Goal: Browse casually: Explore the website without a specific task or goal

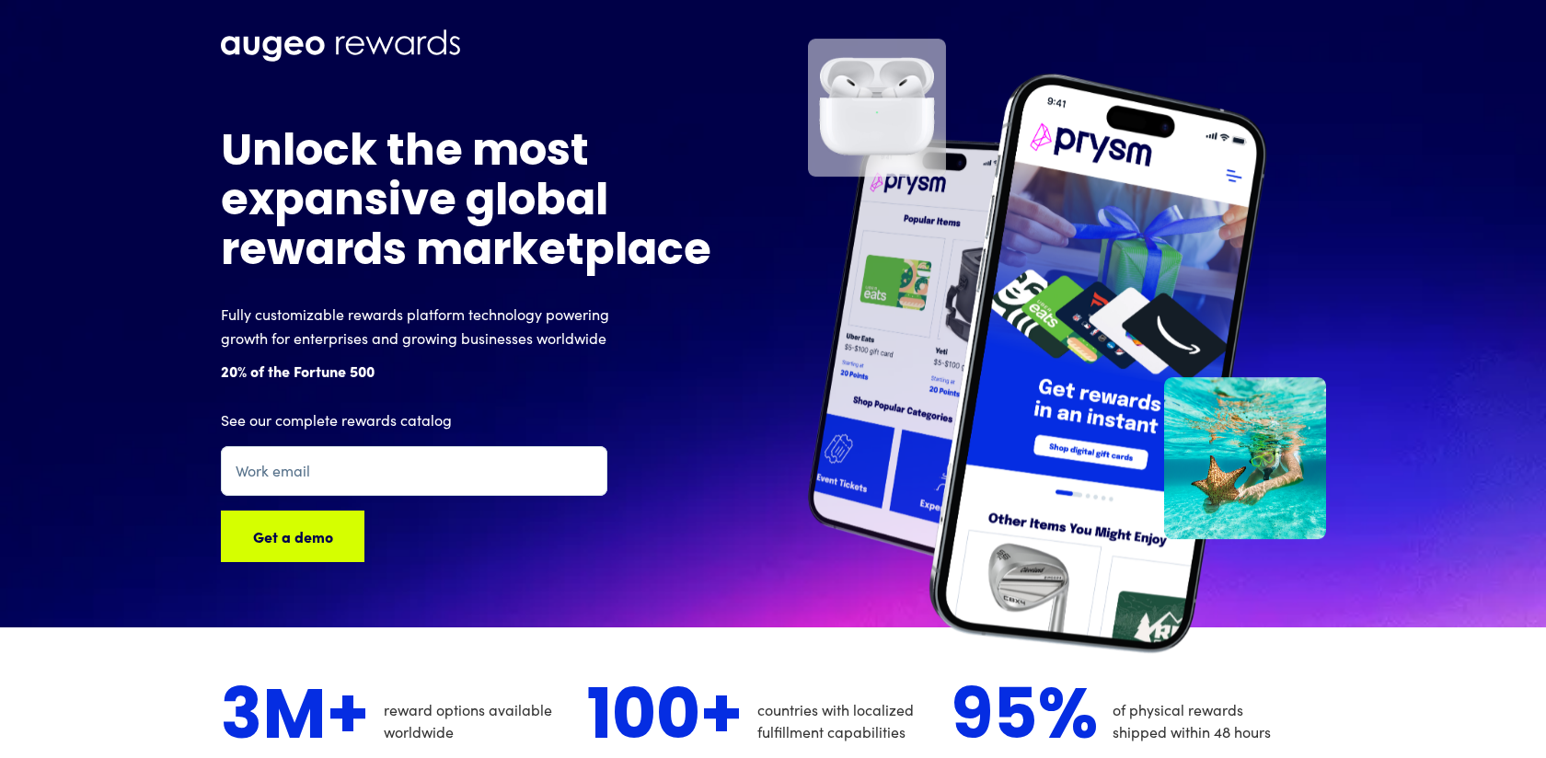
click at [495, 148] on h1 "Unlock the most expansive global rewards marketplace" at bounding box center [469, 203] width 497 height 149
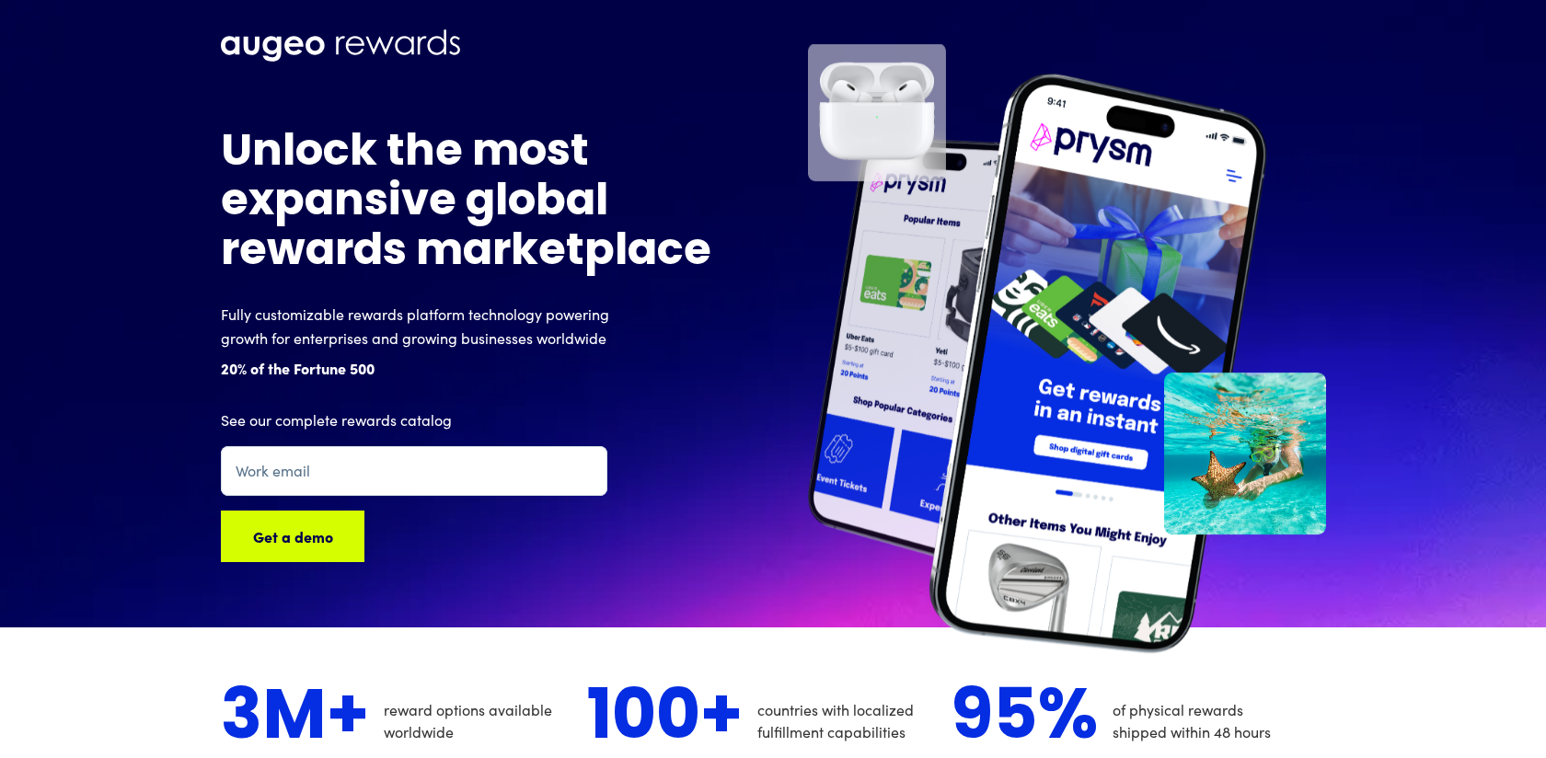
click at [295, 202] on h1 "Unlock the most expansive global rewards marketplace" at bounding box center [469, 203] width 497 height 149
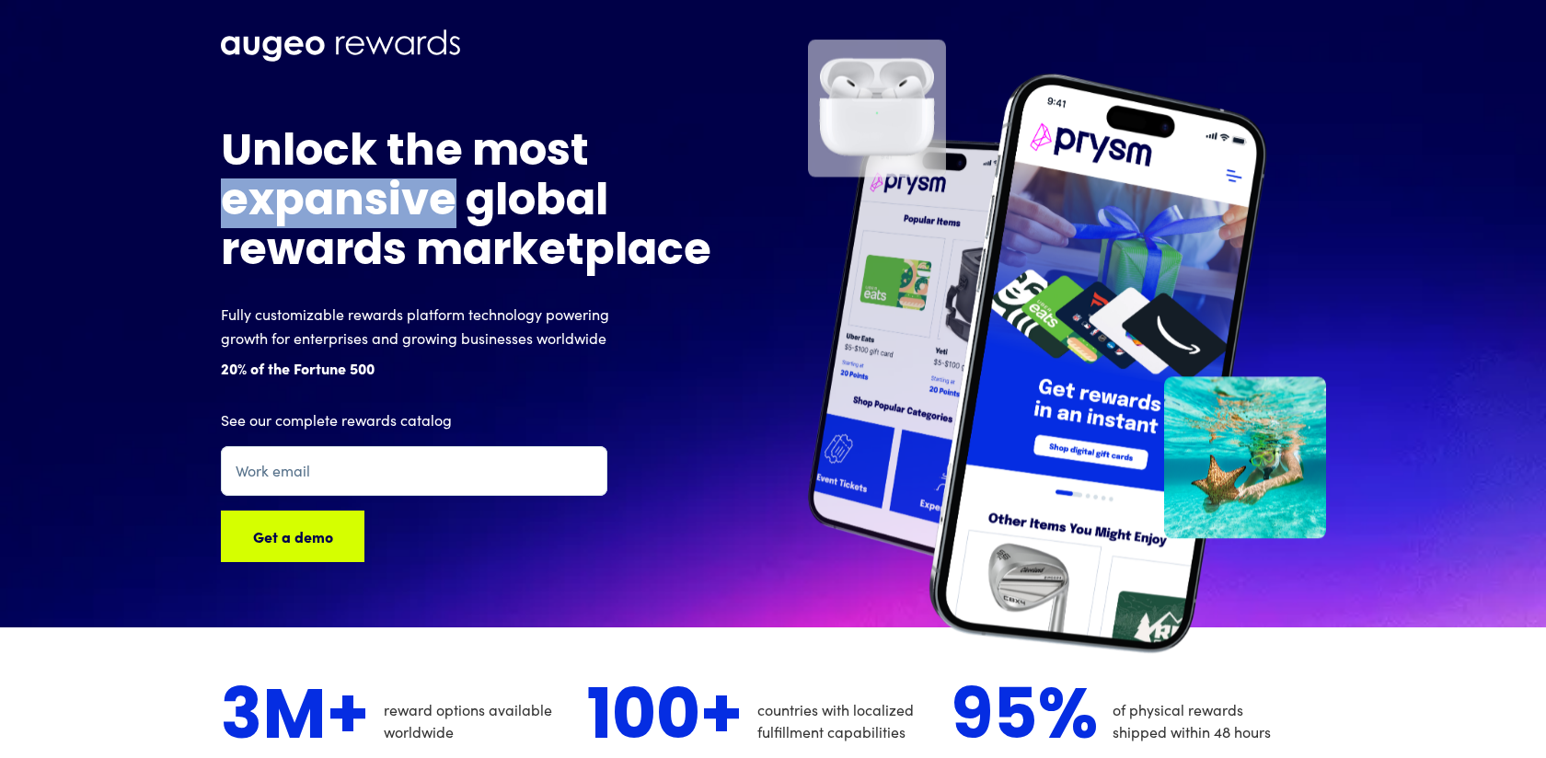
click at [295, 202] on h1 "Unlock the most expansive global rewards marketplace" at bounding box center [469, 203] width 497 height 149
click at [253, 202] on h1 "Unlock the most expansive global rewards marketplace" at bounding box center [469, 203] width 497 height 149
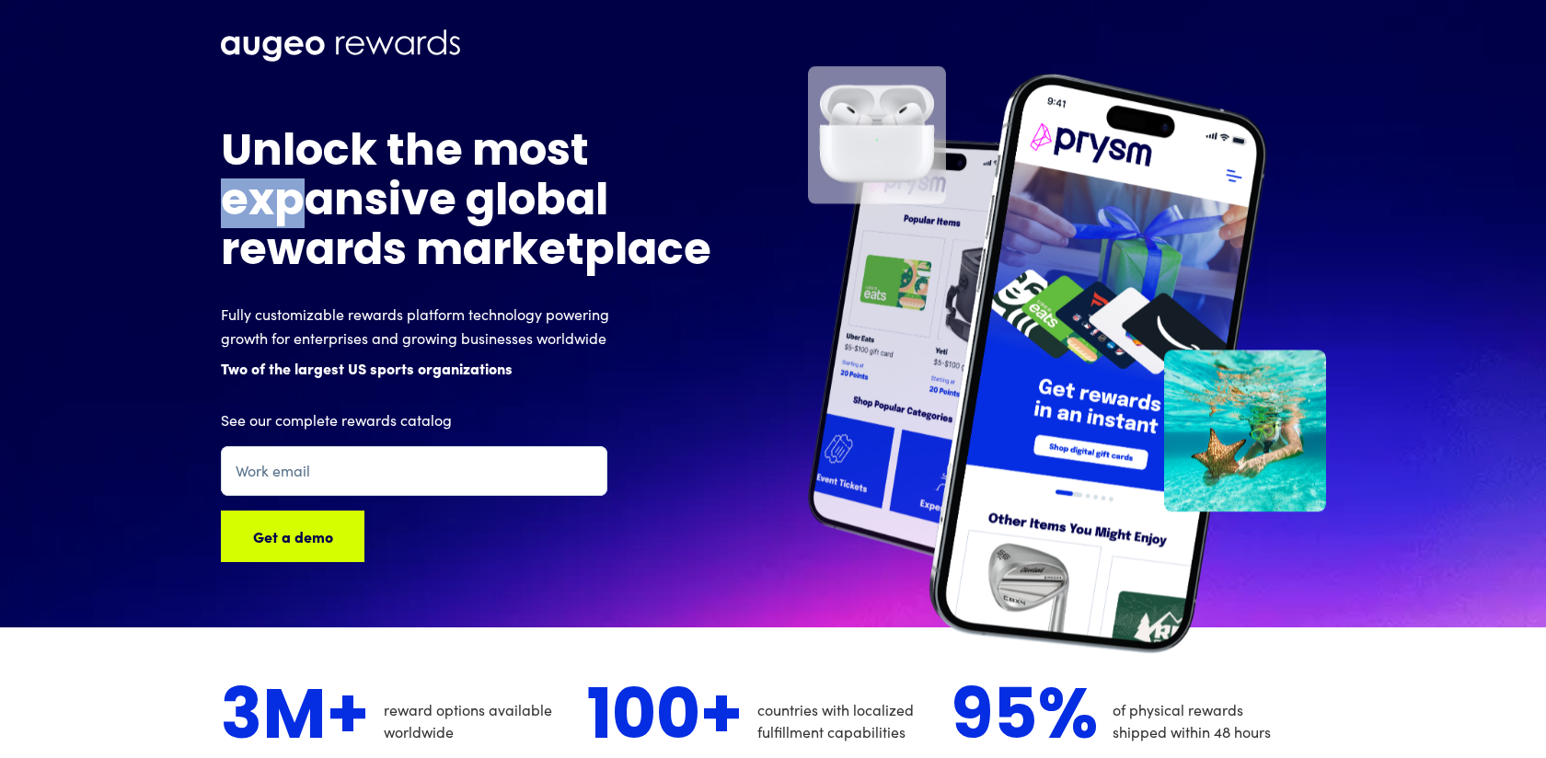
drag, startPoint x: 230, startPoint y: 202, endPoint x: 314, endPoint y: 203, distance: 83.8
click at [314, 203] on h1 "Unlock the most expansive global rewards marketplace" at bounding box center [469, 203] width 497 height 149
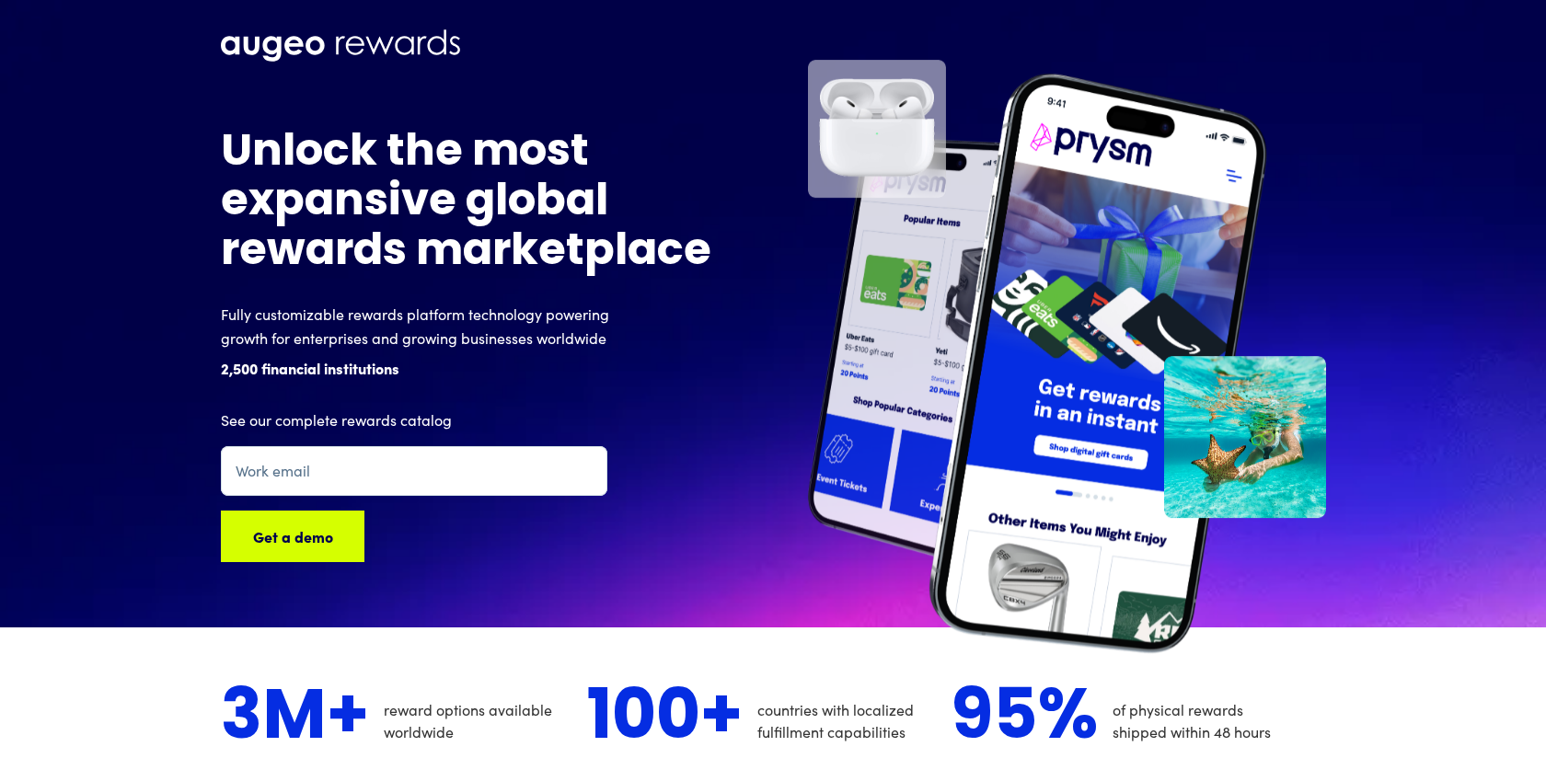
click at [456, 231] on h1 "Unlock the most expansive global rewards marketplace" at bounding box center [469, 203] width 497 height 149
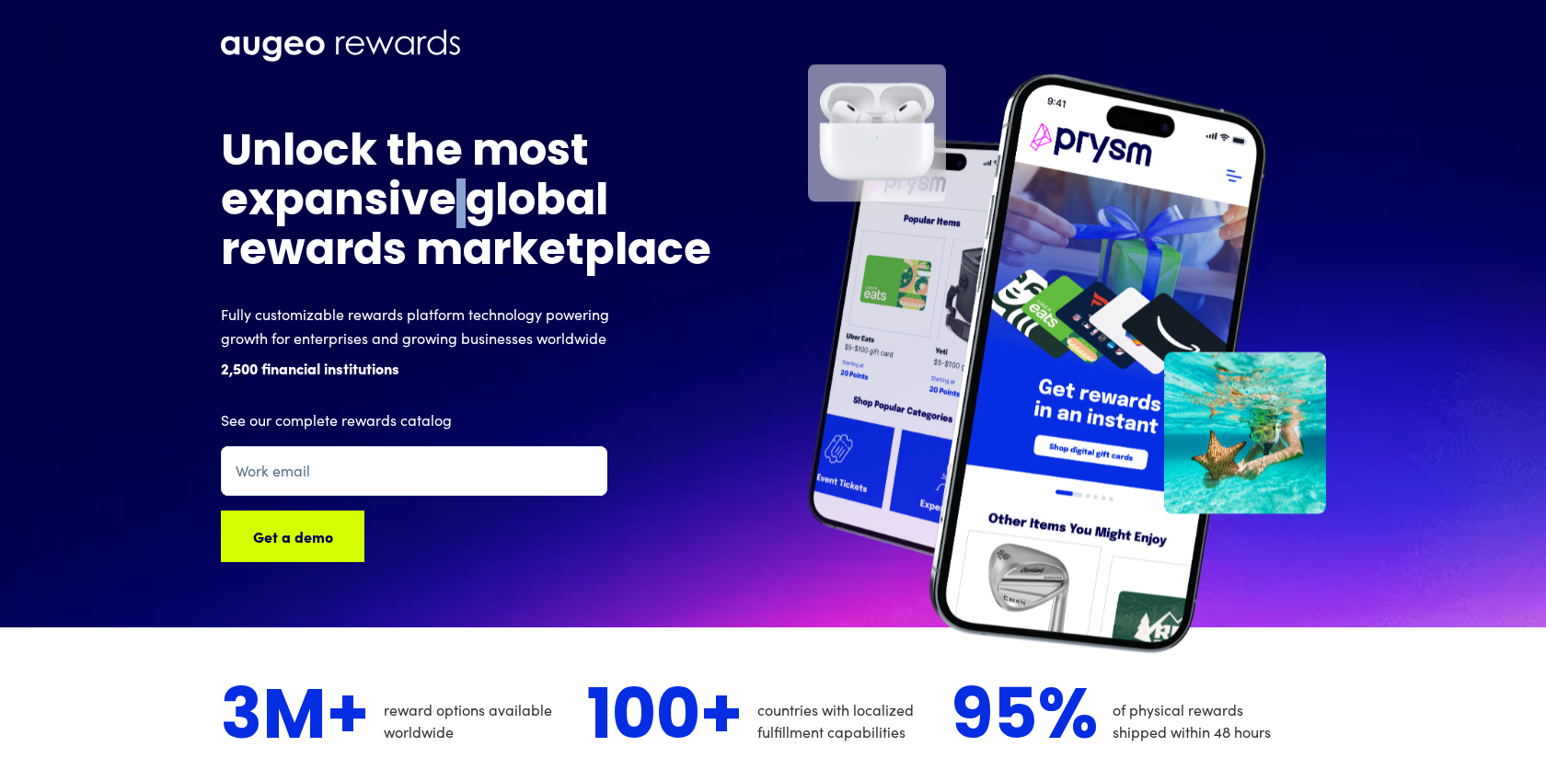
click at [456, 231] on h1 "Unlock the most expansive global rewards marketplace" at bounding box center [469, 203] width 497 height 149
click at [414, 214] on h1 "Unlock the most expansive global rewards marketplace" at bounding box center [469, 203] width 497 height 149
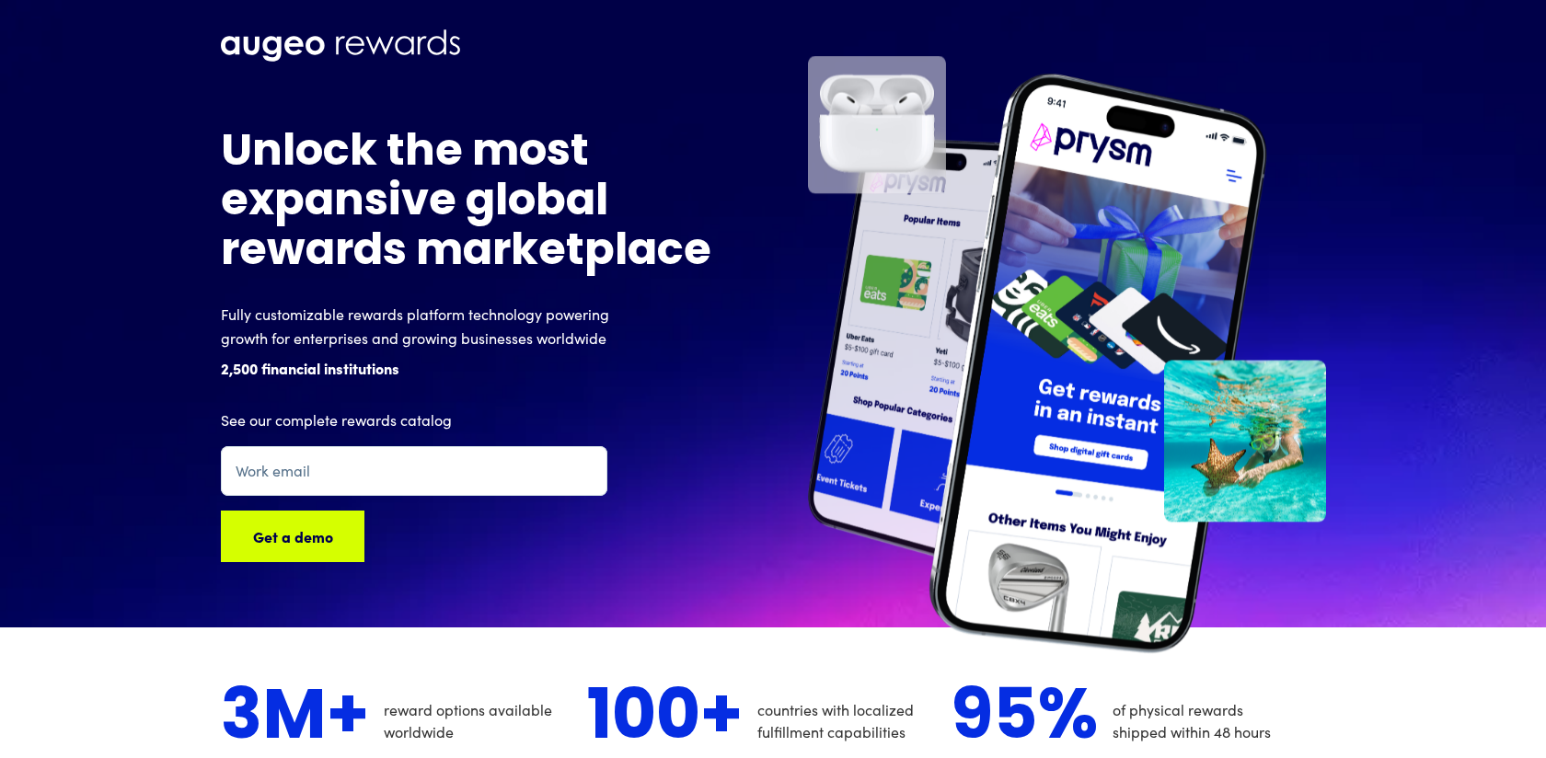
click at [414, 214] on h1 "Unlock the most expansive global rewards marketplace" at bounding box center [469, 203] width 497 height 149
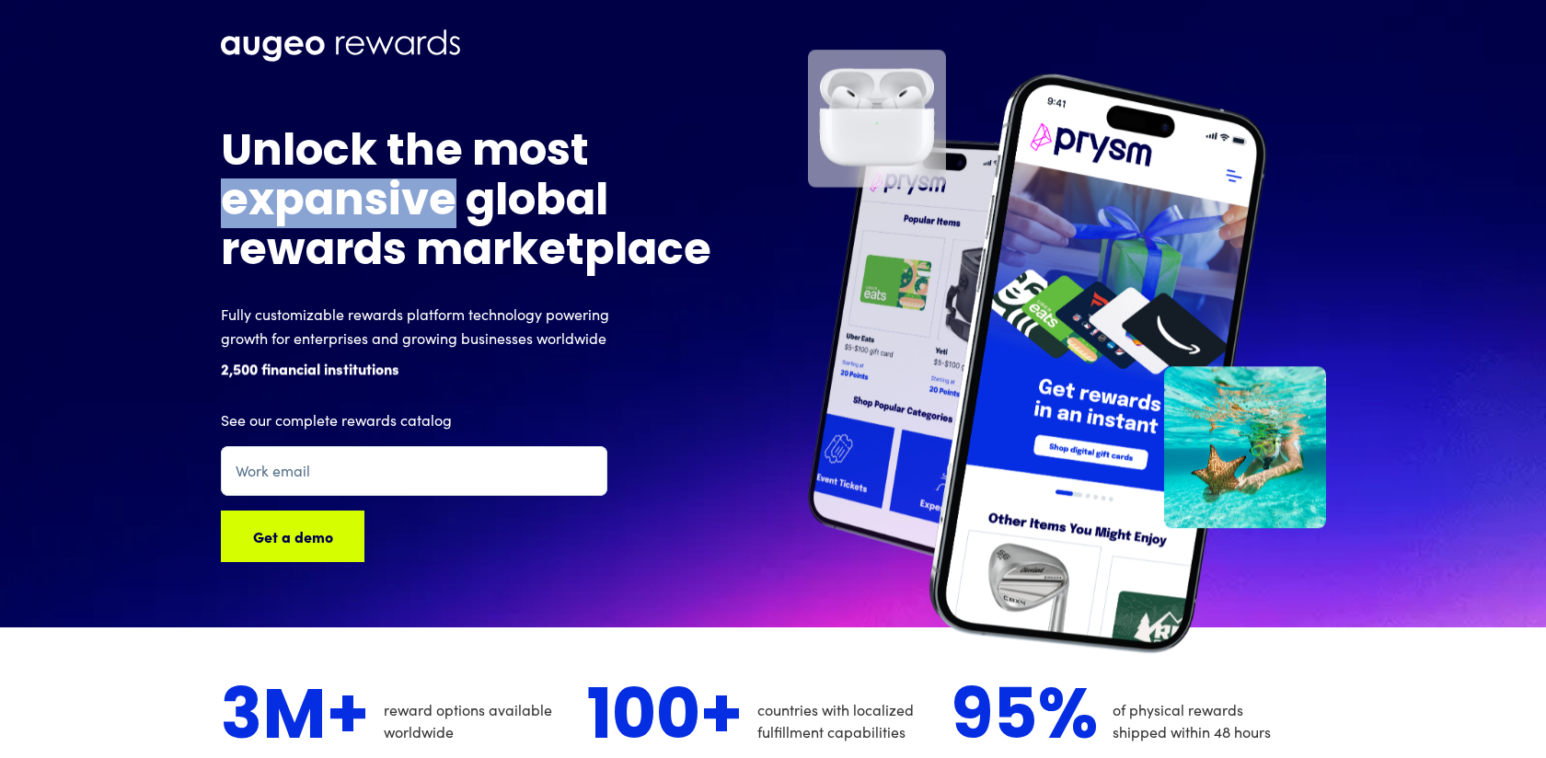
click at [414, 214] on h1 "Unlock the most expansive global rewards marketplace" at bounding box center [469, 203] width 497 height 149
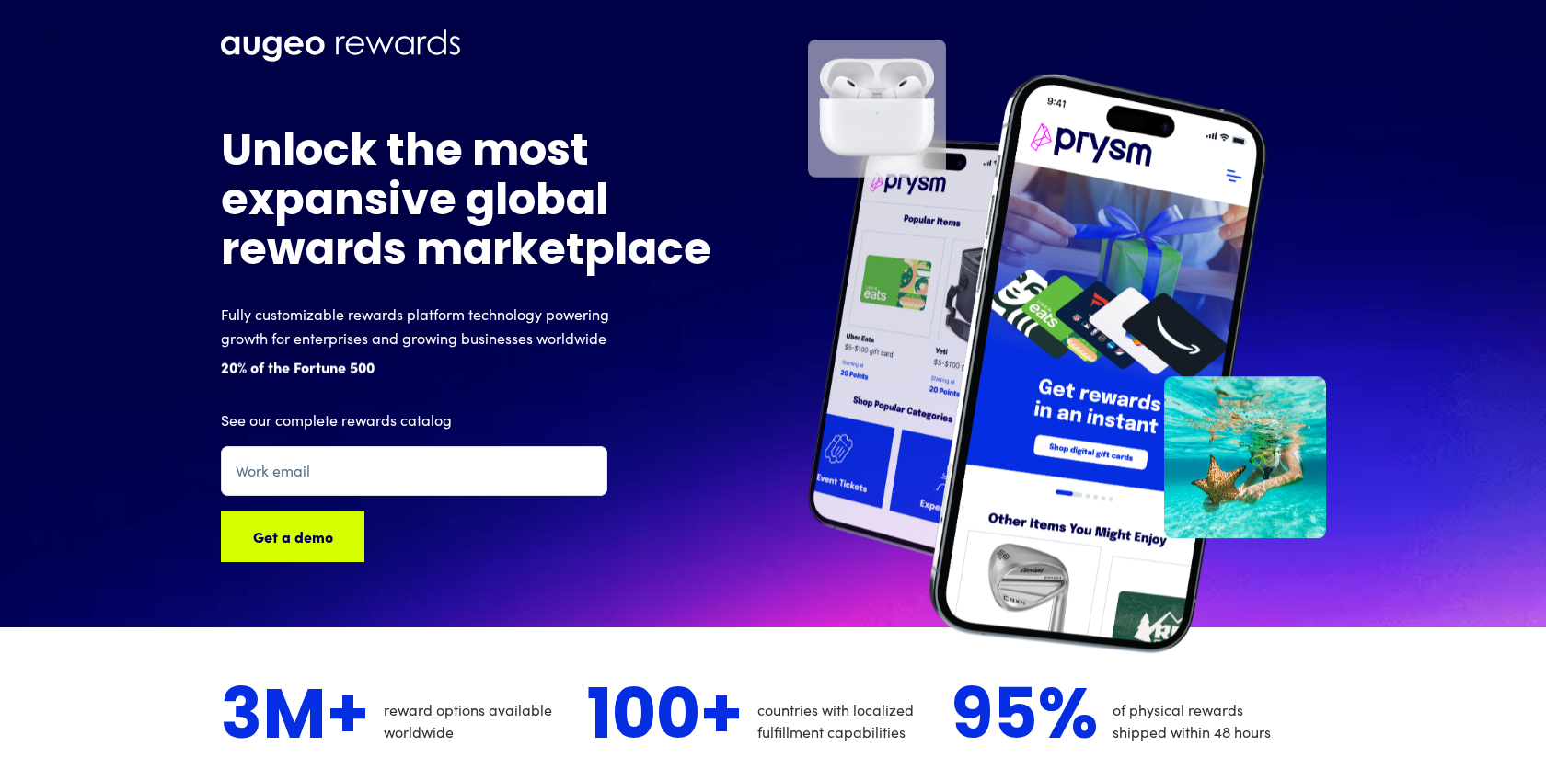
click at [470, 208] on h1 "Unlock the most expansive global rewards marketplace" at bounding box center [469, 203] width 497 height 149
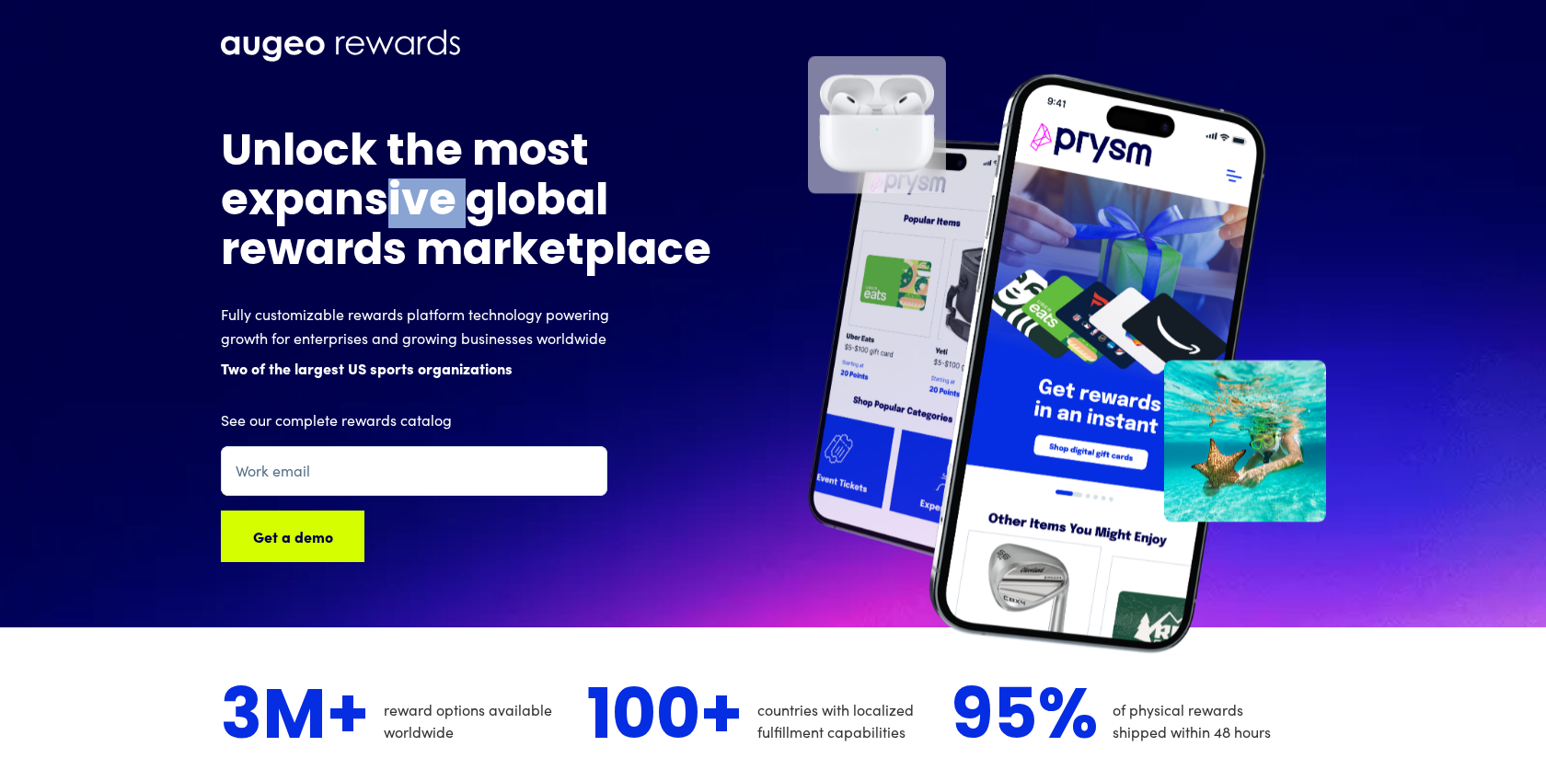
drag, startPoint x: 474, startPoint y: 201, endPoint x: 392, endPoint y: 201, distance: 81.9
click at [392, 201] on h1 "Unlock the most expansive global rewards marketplace" at bounding box center [469, 203] width 497 height 149
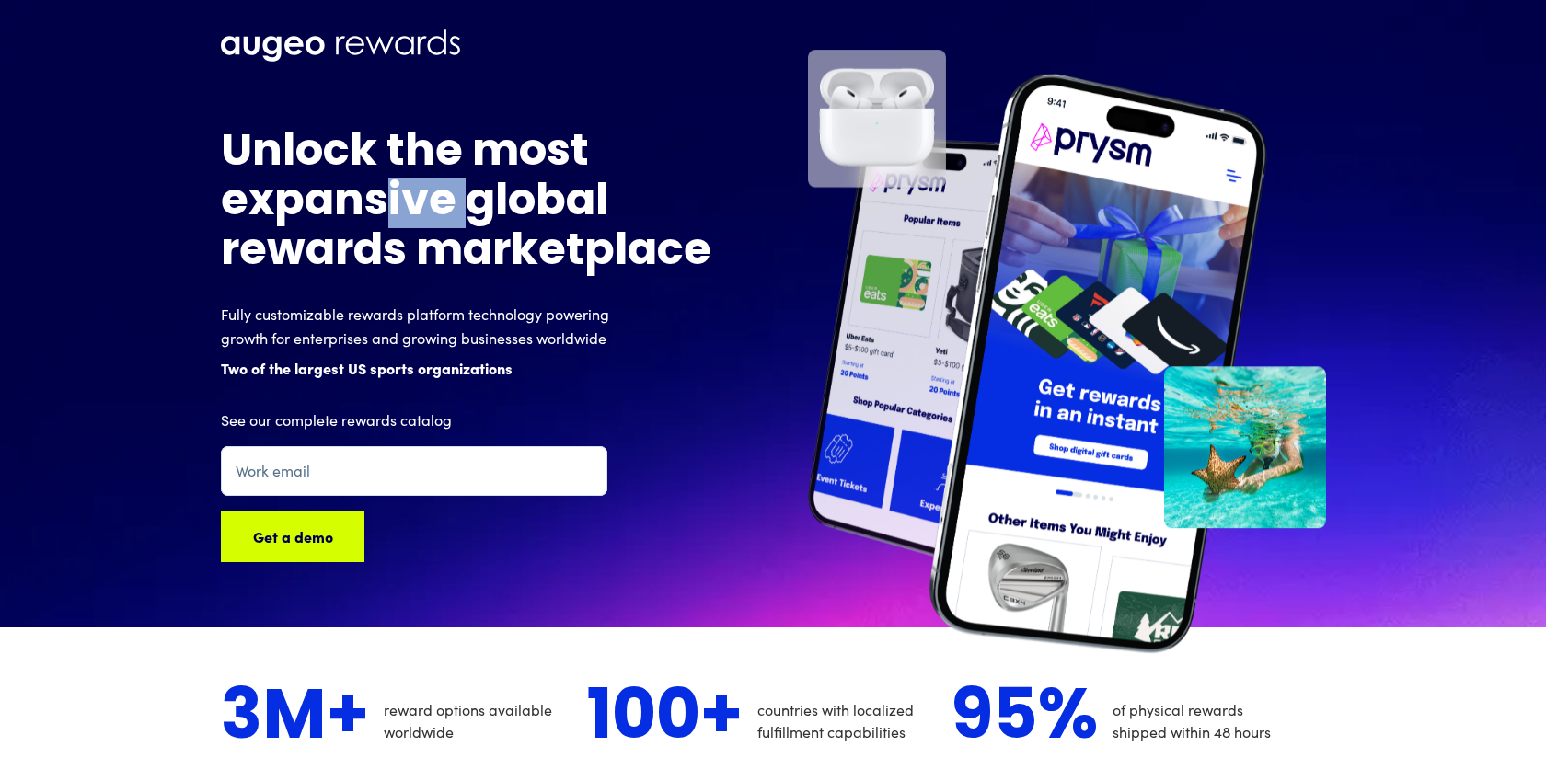
click at [392, 201] on h1 "Unlock the most expansive global rewards marketplace" at bounding box center [469, 203] width 497 height 149
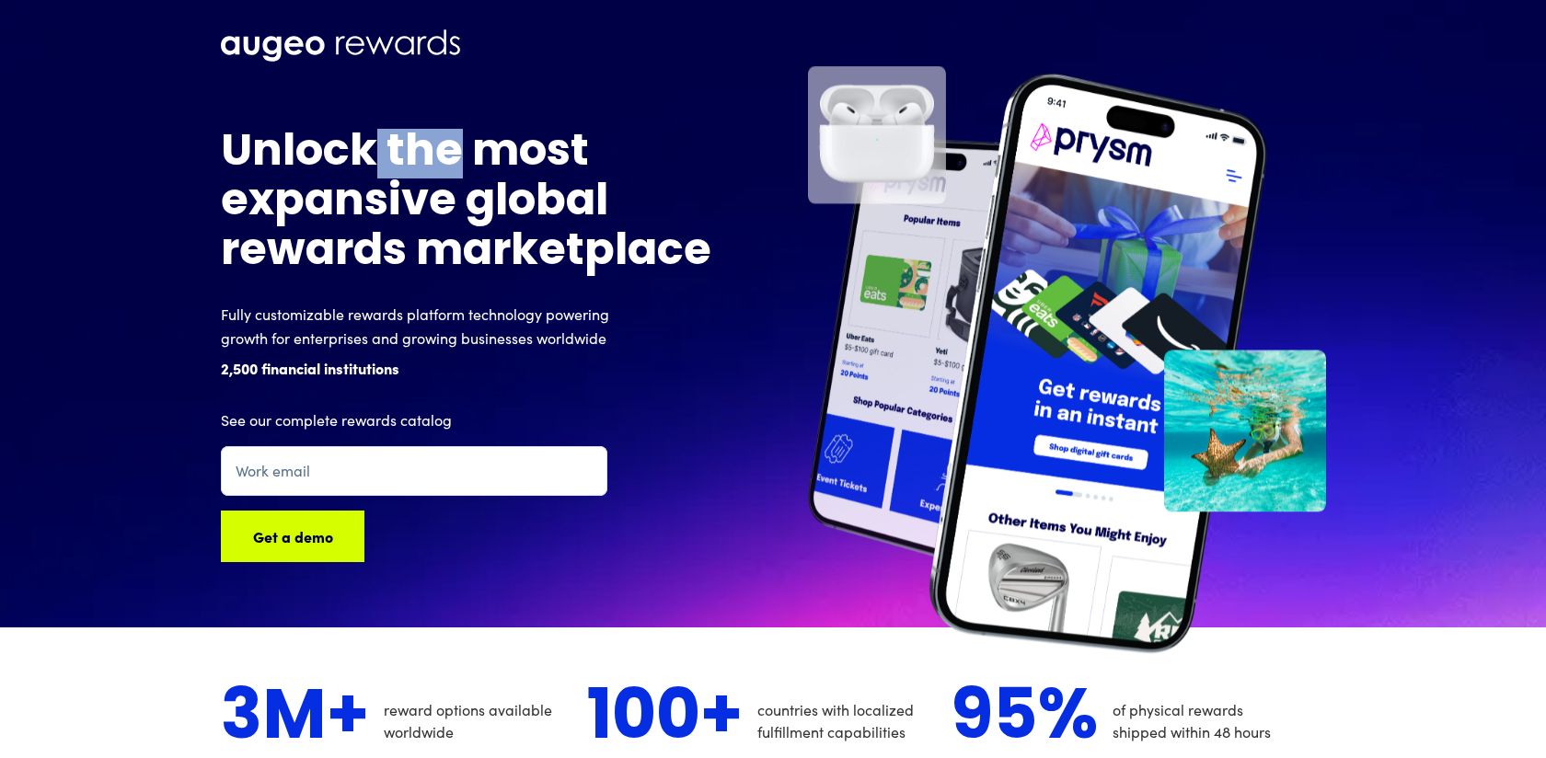
drag, startPoint x: 367, startPoint y: 147, endPoint x: 462, endPoint y: 153, distance: 95.0
click at [462, 153] on h1 "Unlock the most expansive global rewards marketplace" at bounding box center [469, 203] width 497 height 149
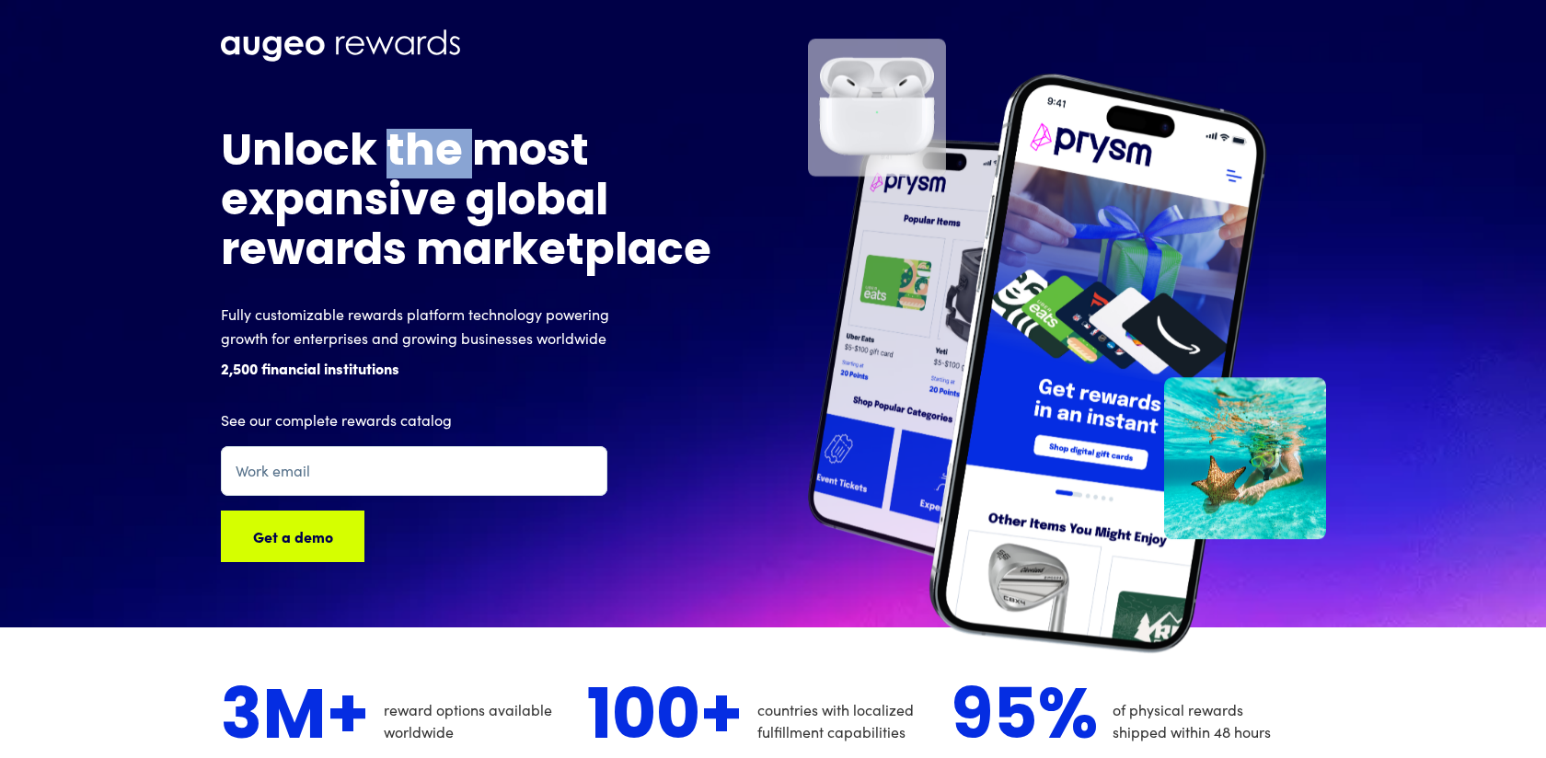
drag, startPoint x: 475, startPoint y: 153, endPoint x: 392, endPoint y: 136, distance: 84.5
click at [392, 136] on h1 "Unlock the most expansive global rewards marketplace" at bounding box center [469, 203] width 497 height 149
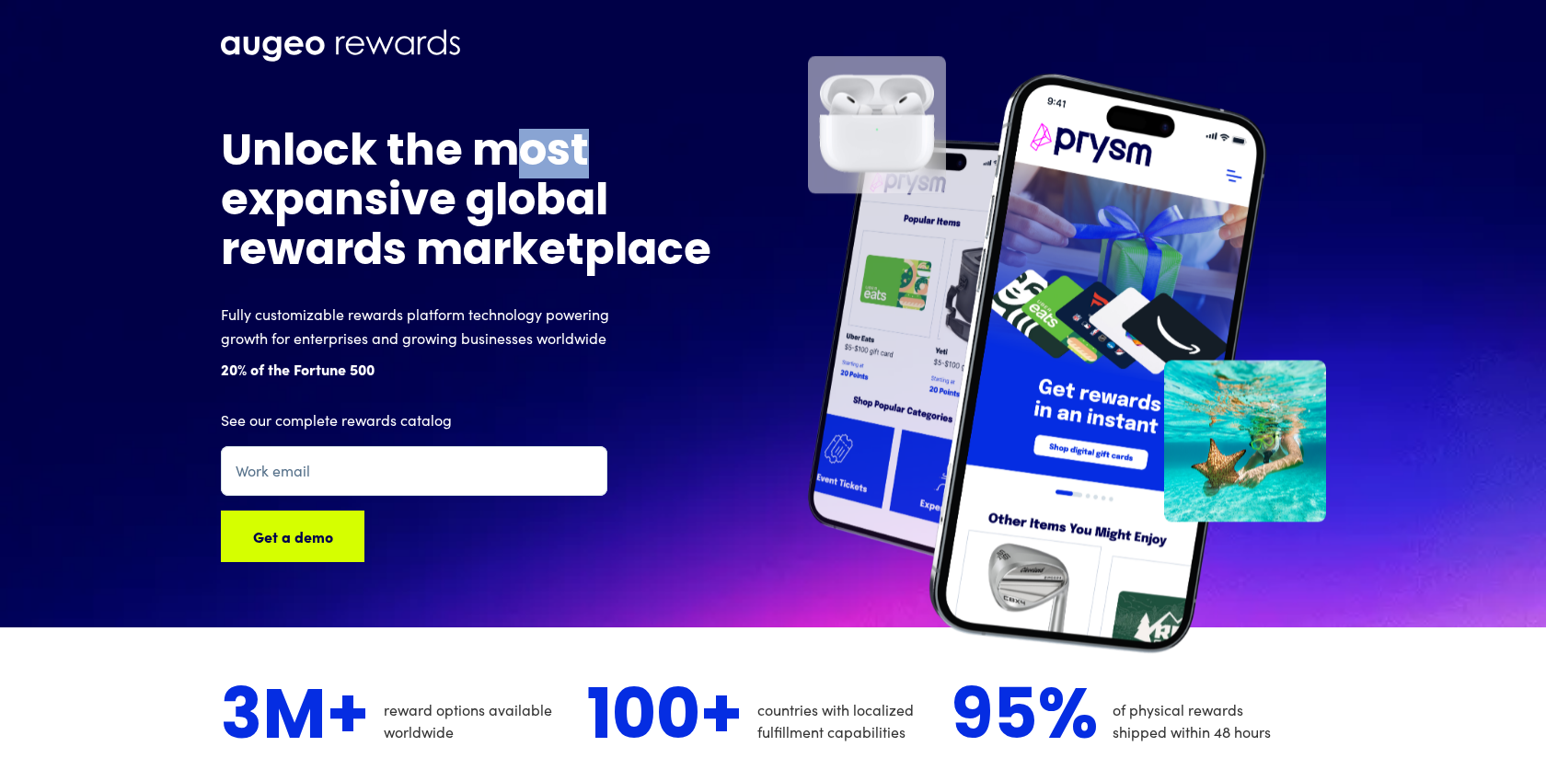
drag, startPoint x: 603, startPoint y: 144, endPoint x: 502, endPoint y: 140, distance: 101.3
click at [502, 140] on h1 "Unlock the most expansive global rewards marketplace" at bounding box center [469, 203] width 497 height 149
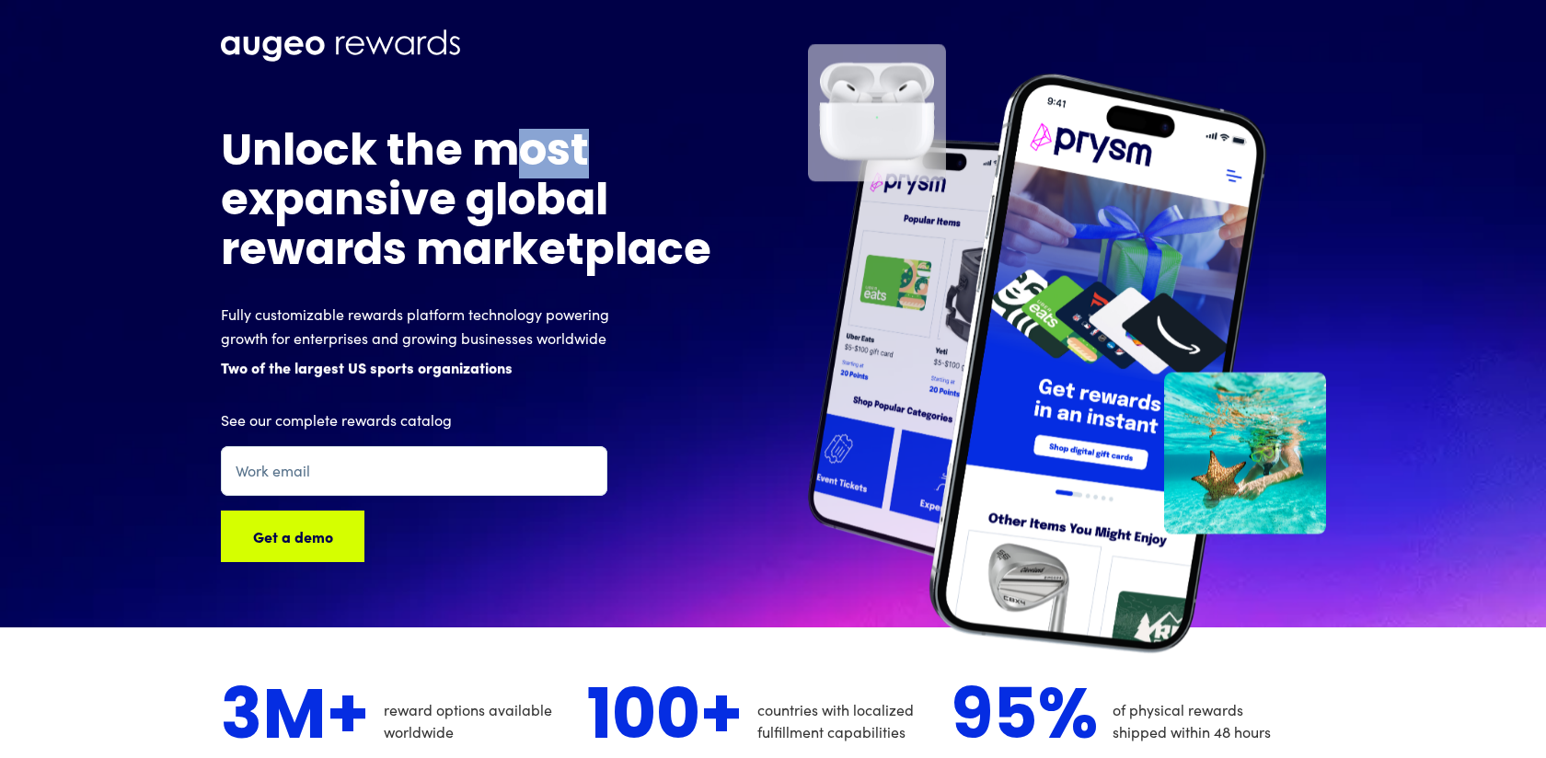
click at [502, 140] on h1 "Unlock the most expansive global rewards marketplace" at bounding box center [469, 203] width 497 height 149
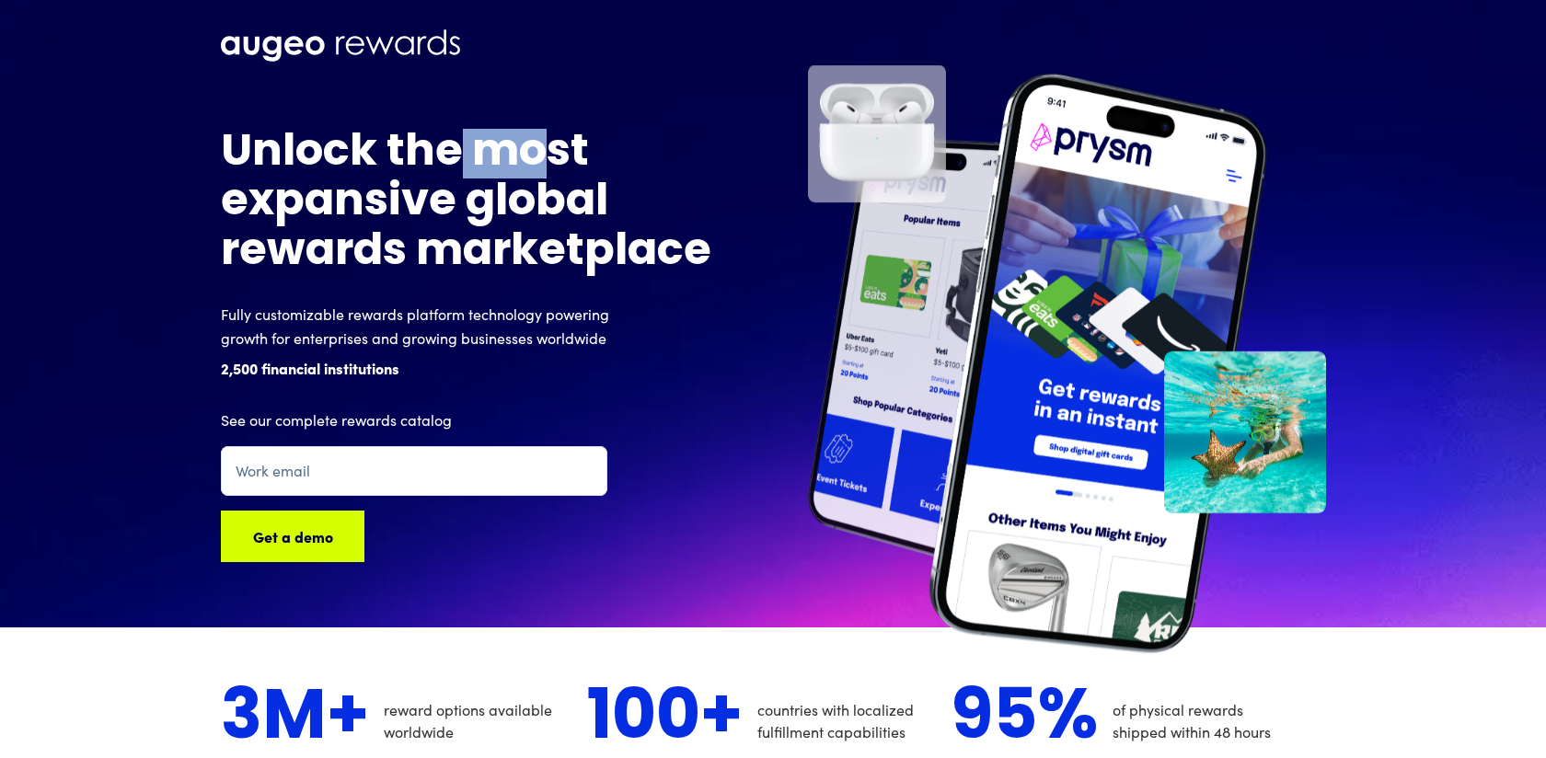
drag, startPoint x: 463, startPoint y: 143, endPoint x: 555, endPoint y: 144, distance: 92.0
click at [555, 144] on h1 "Unlock the most expansive global rewards marketplace" at bounding box center [469, 203] width 497 height 149
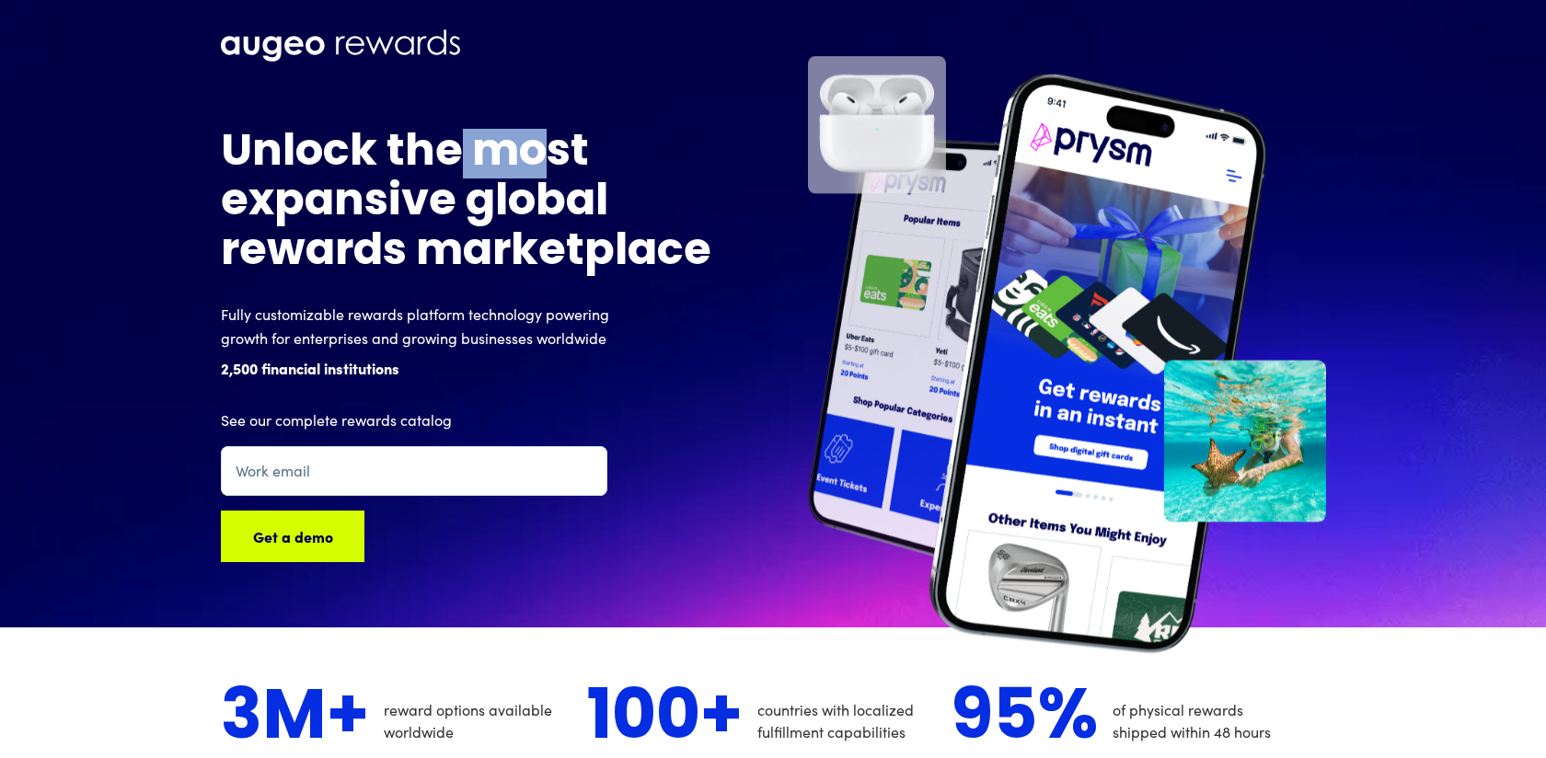
click at [555, 144] on h1 "Unlock the most expansive global rewards marketplace" at bounding box center [469, 203] width 497 height 149
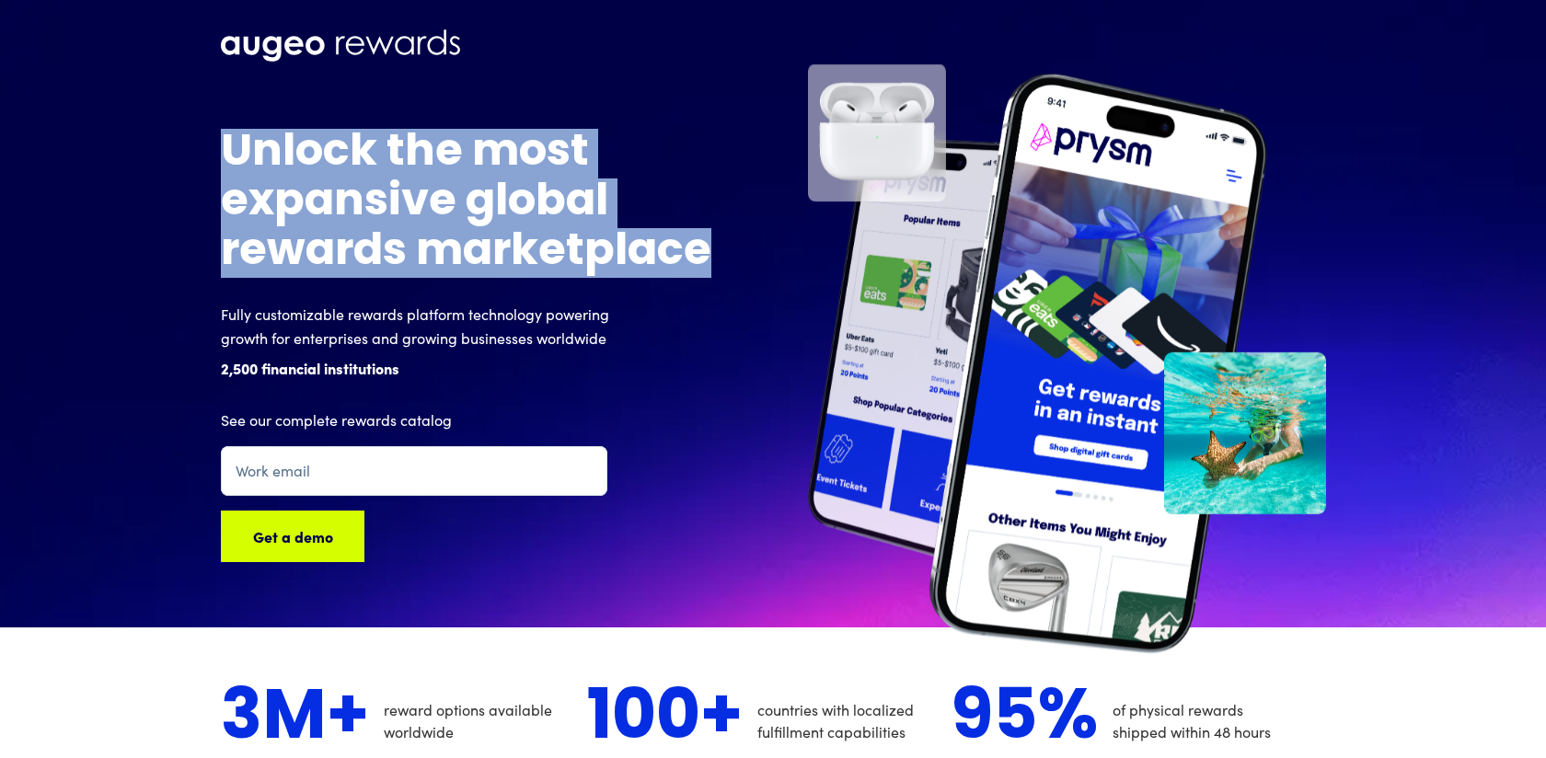
drag, startPoint x: 225, startPoint y: 140, endPoint x: 705, endPoint y: 245, distance: 491.7
click at [705, 245] on h1 "Unlock the most expansive global rewards marketplace" at bounding box center [469, 203] width 497 height 149
copy h1 "Unlock the most expansive global rewards marketplace"
click at [705, 245] on h1 "Unlock the most expansive global rewards marketplace" at bounding box center [469, 203] width 497 height 149
